Goal: Task Accomplishment & Management: Manage account settings

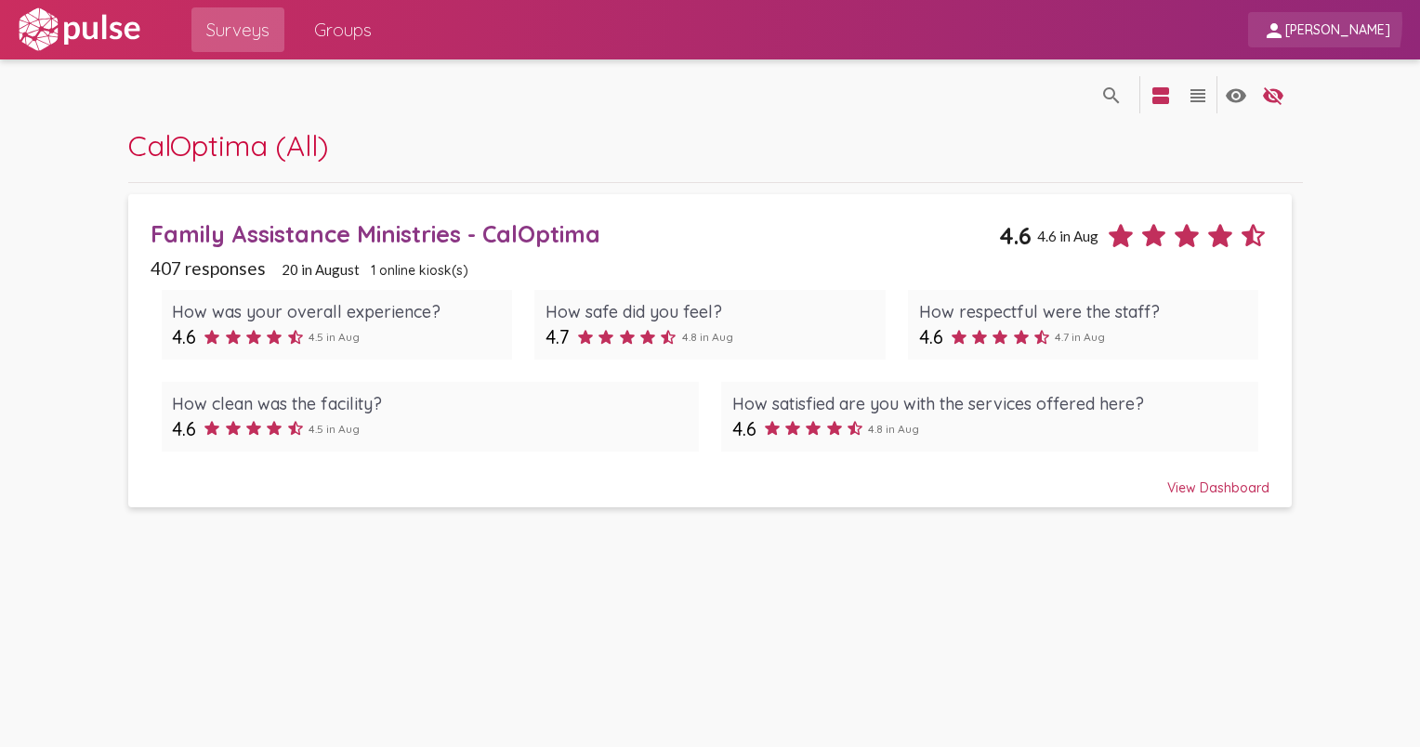
click at [1285, 23] on mat-icon "person" at bounding box center [1274, 31] width 22 height 22
click at [1378, 31] on div at bounding box center [710, 373] width 1420 height 747
click at [1374, 31] on span "[PERSON_NAME]" at bounding box center [1337, 30] width 105 height 17
click at [347, 21] on div at bounding box center [710, 373] width 1420 height 747
click at [342, 32] on span "Groups" at bounding box center [343, 29] width 58 height 33
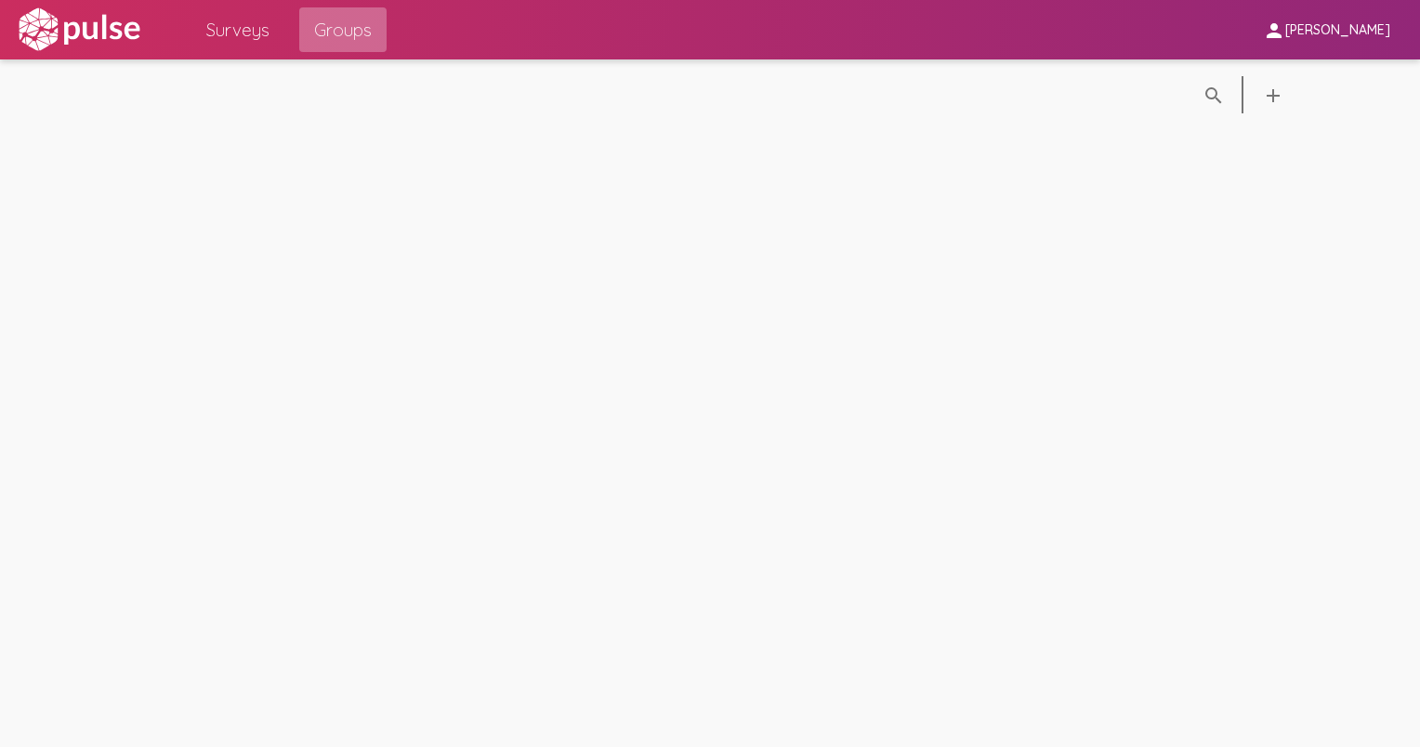
click at [316, 30] on span "Groups" at bounding box center [343, 29] width 58 height 33
click at [256, 28] on span "Surveys" at bounding box center [237, 29] width 63 height 33
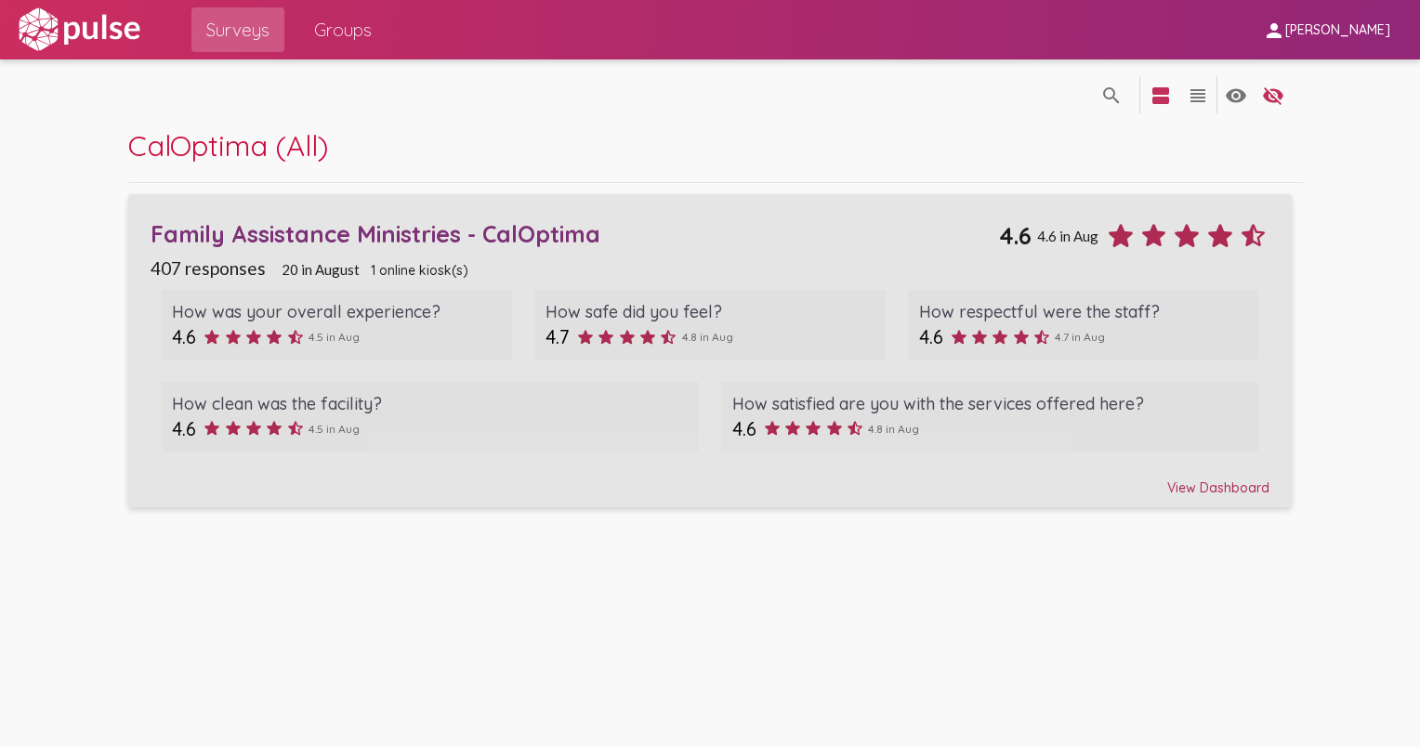
click at [498, 230] on div "Family Assistance Ministries - CalOptima" at bounding box center [575, 233] width 848 height 29
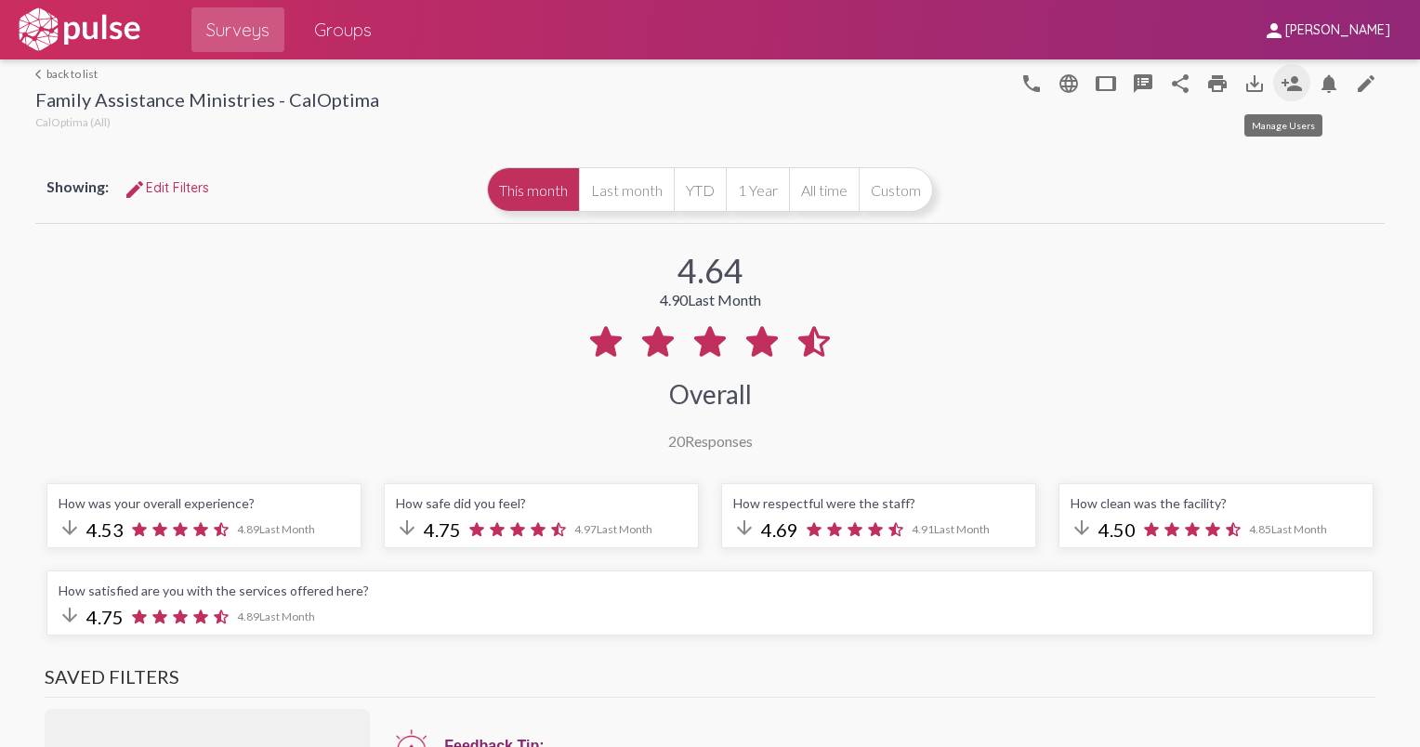
click at [1281, 80] on mat-icon "person_add" at bounding box center [1292, 83] width 22 height 22
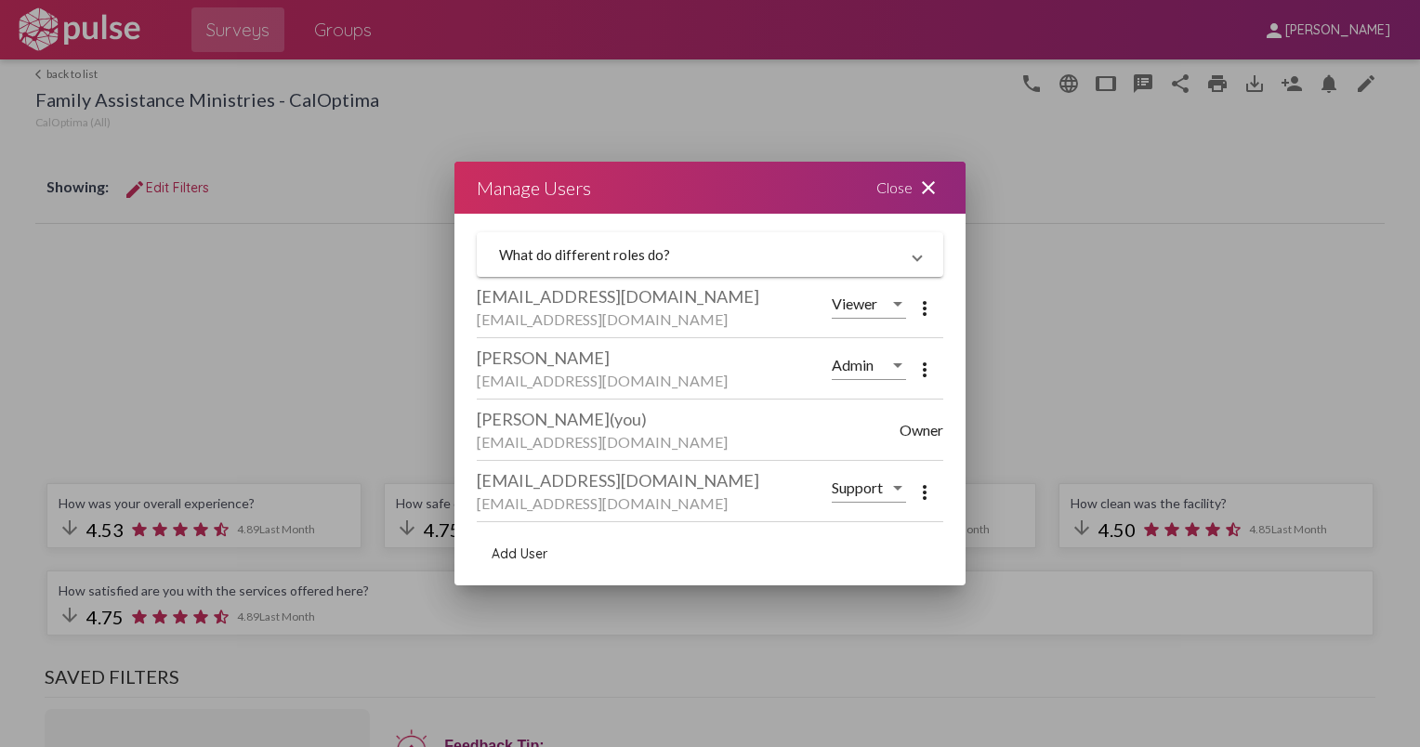
click at [891, 488] on div at bounding box center [897, 487] width 17 height 17
click at [859, 396] on span "Owner" at bounding box center [872, 397] width 81 height 45
click at [924, 486] on mat-icon "more_vert" at bounding box center [924, 492] width 22 height 22
click at [820, 430] on div at bounding box center [710, 373] width 1420 height 747
click at [905, 433] on span "Owner" at bounding box center [922, 430] width 44 height 18
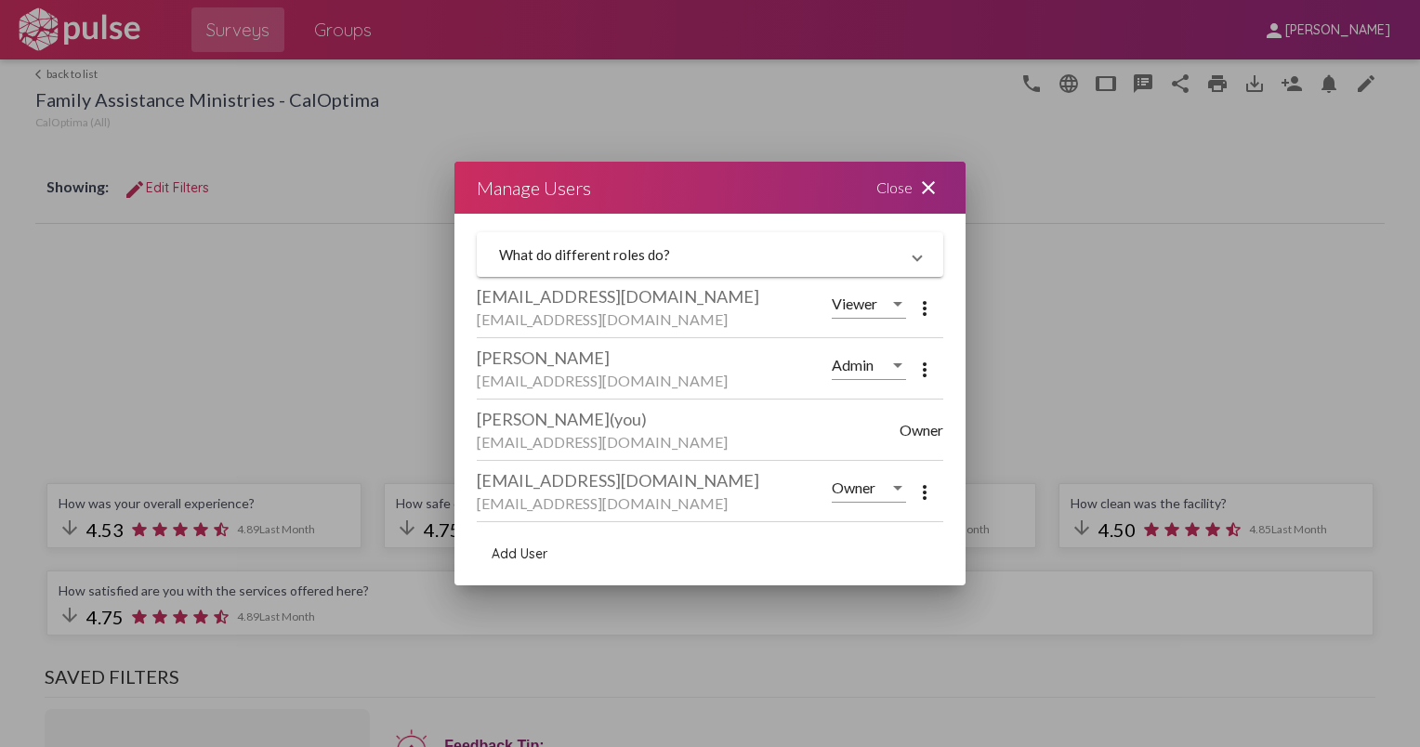
click at [736, 538] on div "Add User" at bounding box center [710, 553] width 466 height 63
click at [894, 359] on div at bounding box center [897, 365] width 17 height 17
click at [894, 359] on span "Admin" at bounding box center [872, 365] width 81 height 45
click at [741, 203] on div "Manage Users Close close" at bounding box center [709, 188] width 511 height 52
click at [885, 187] on div "Close close" at bounding box center [910, 188] width 112 height 52
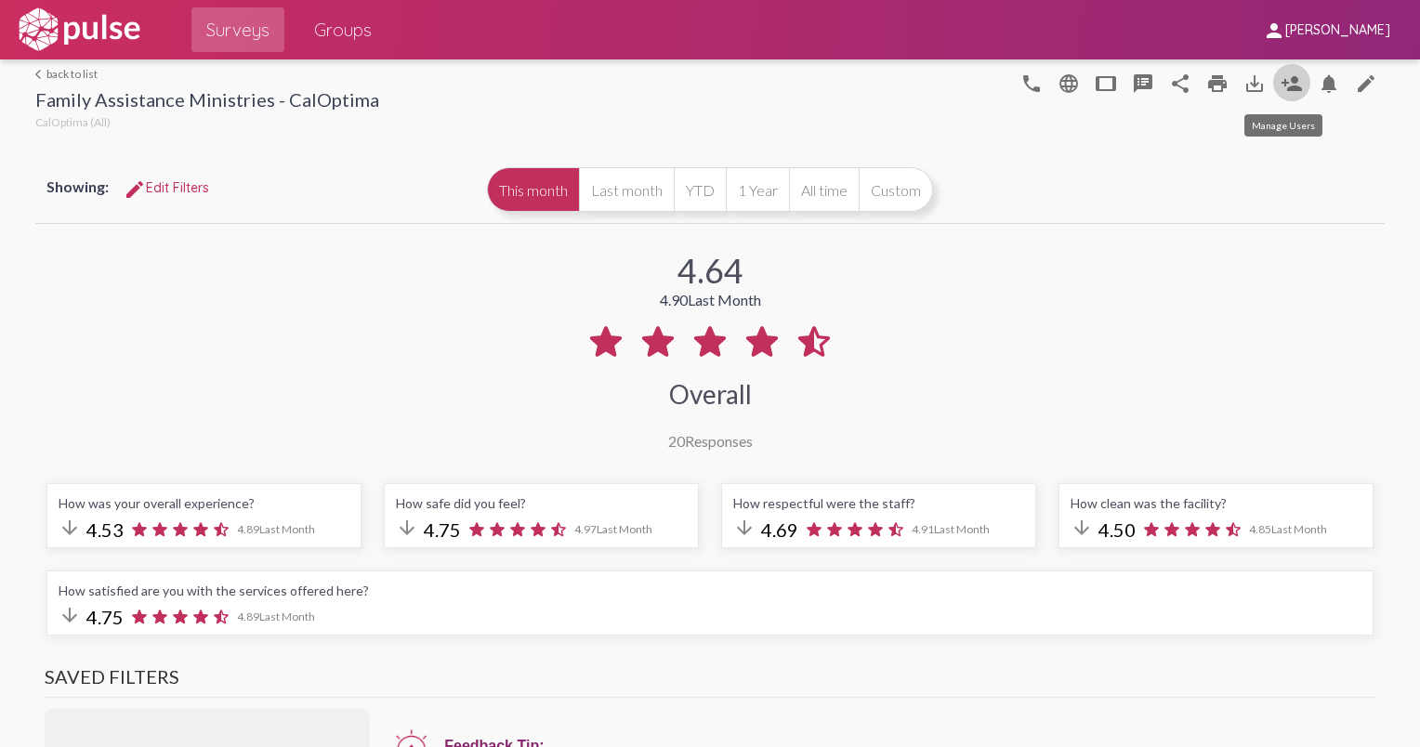
click at [1281, 82] on mat-icon "person_add" at bounding box center [1292, 83] width 22 height 22
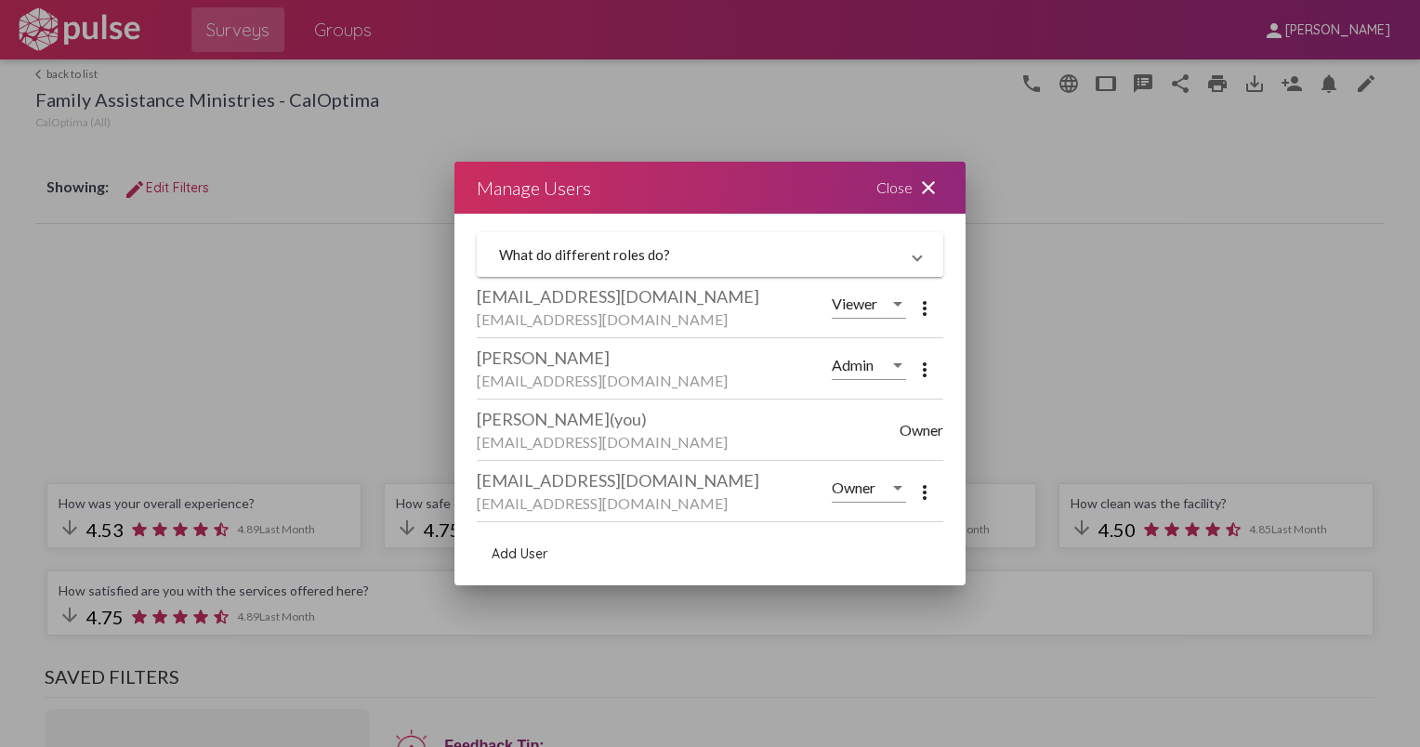
click at [885, 194] on div "Close close" at bounding box center [910, 188] width 112 height 52
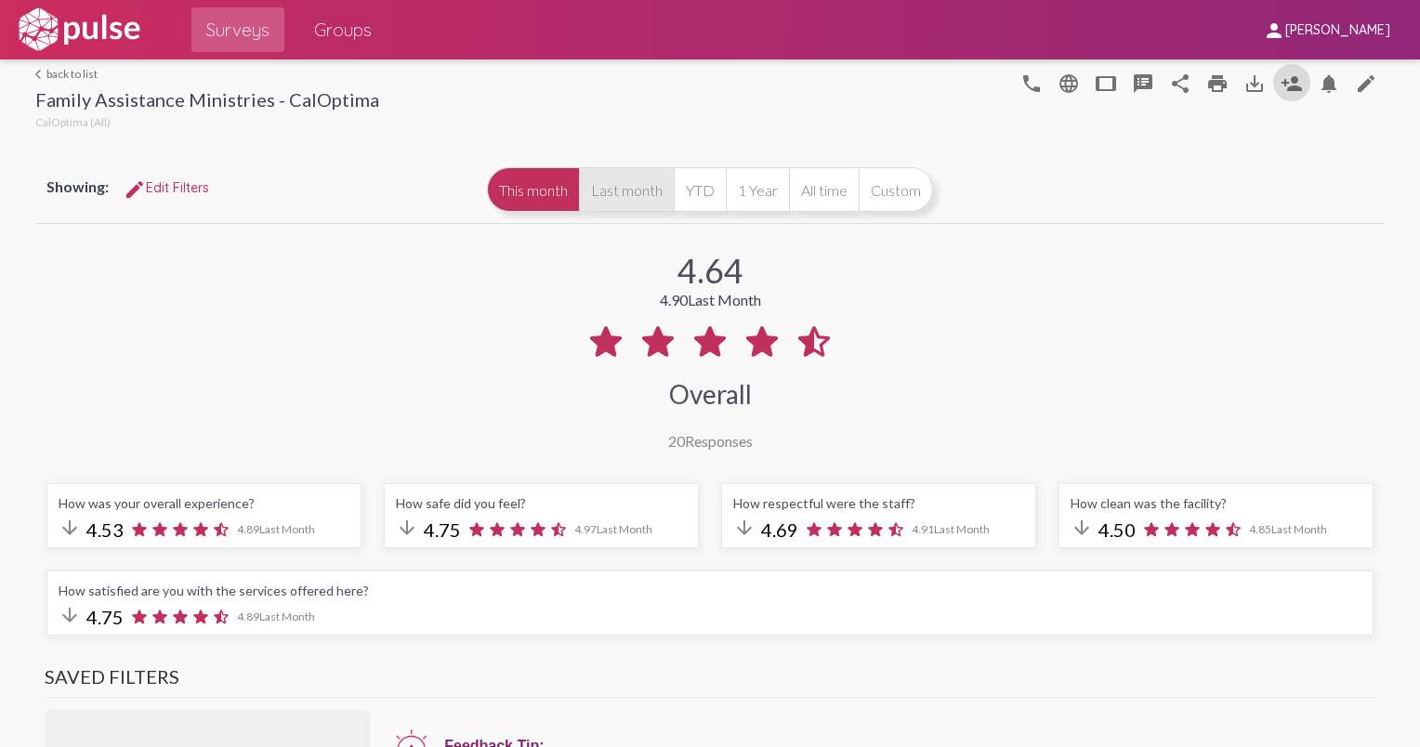
click at [624, 192] on button "Last month" at bounding box center [626, 189] width 95 height 45
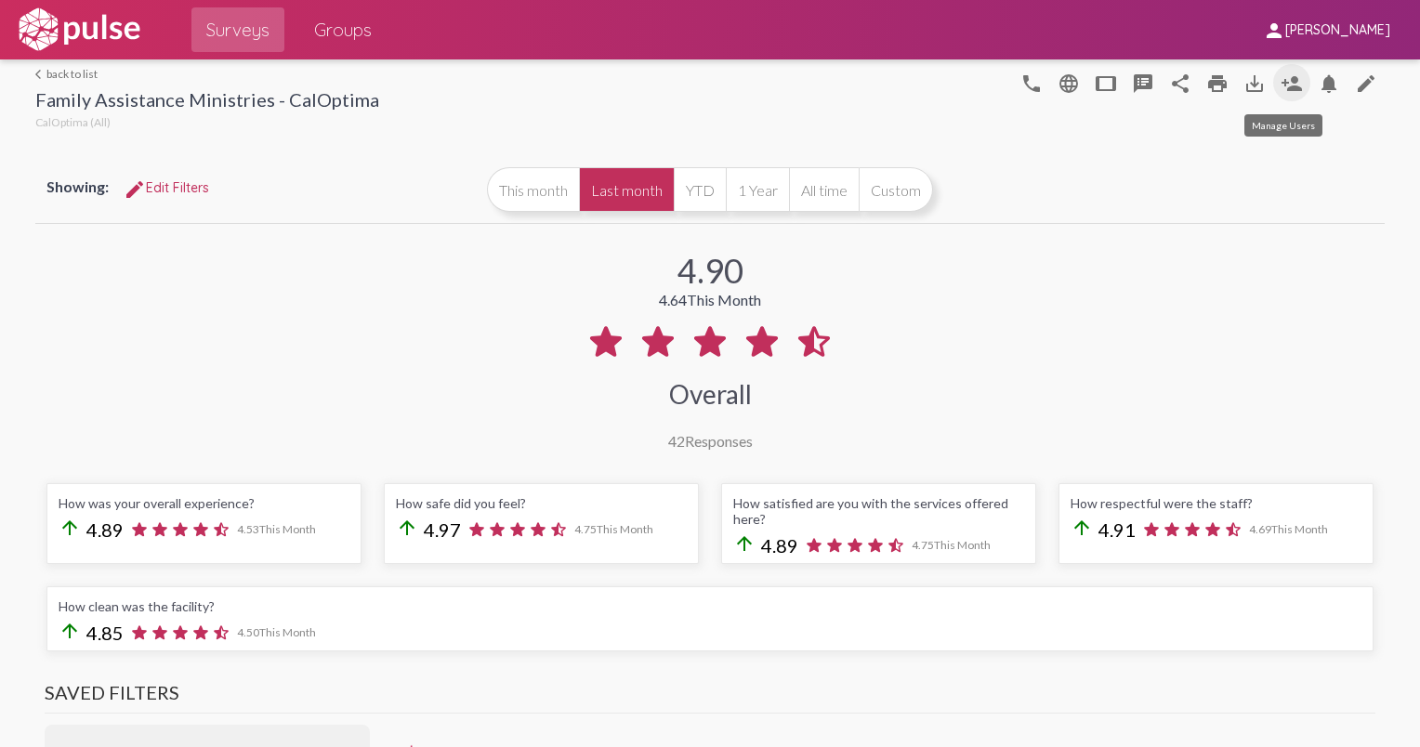
click at [1281, 77] on mat-icon "person_add" at bounding box center [1292, 83] width 22 height 22
